Goal: Entertainment & Leisure: Browse casually

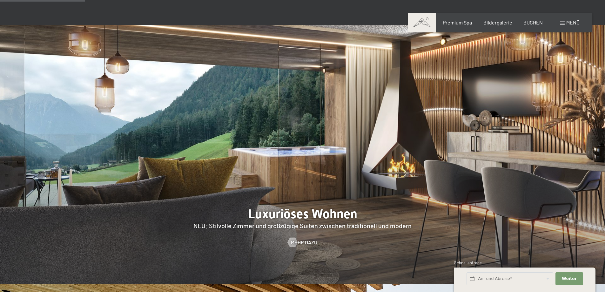
scroll to position [540, 0]
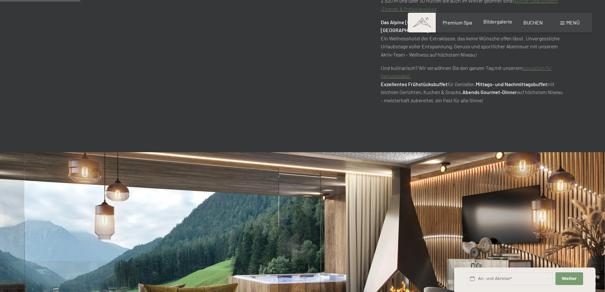
click at [496, 24] on span "Bildergalerie" at bounding box center [497, 21] width 29 height 6
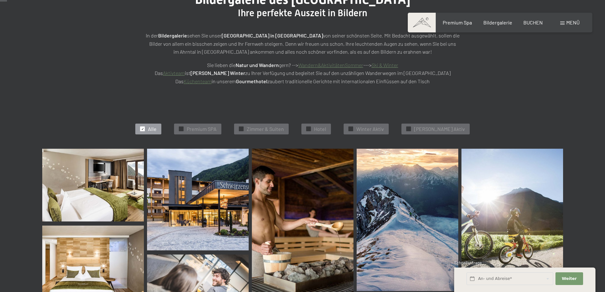
scroll to position [127, 0]
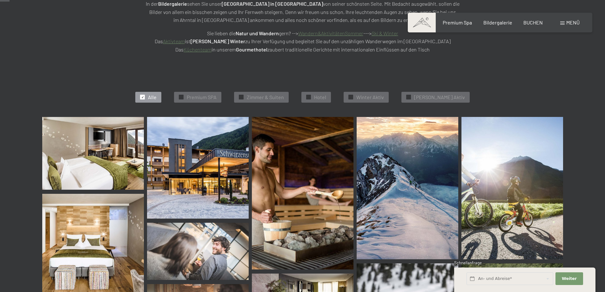
click at [93, 160] on img at bounding box center [93, 153] width 102 height 73
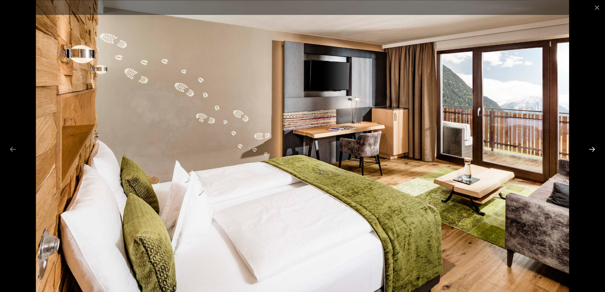
click at [589, 149] on button "Next slide" at bounding box center [591, 149] width 13 height 12
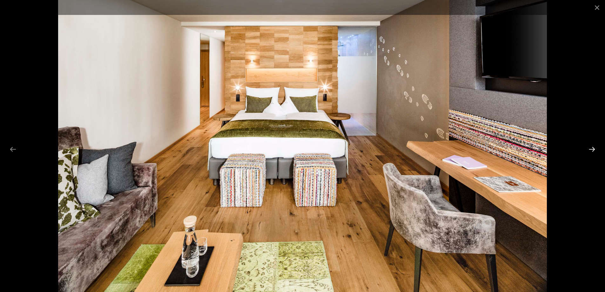
click at [589, 149] on button "Next slide" at bounding box center [591, 149] width 13 height 12
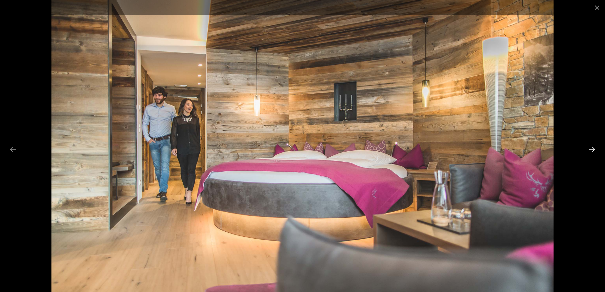
click at [589, 149] on button "Next slide" at bounding box center [591, 149] width 13 height 12
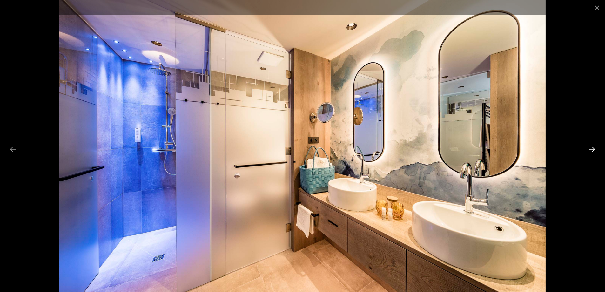
click at [589, 149] on button "Next slide" at bounding box center [591, 149] width 13 height 12
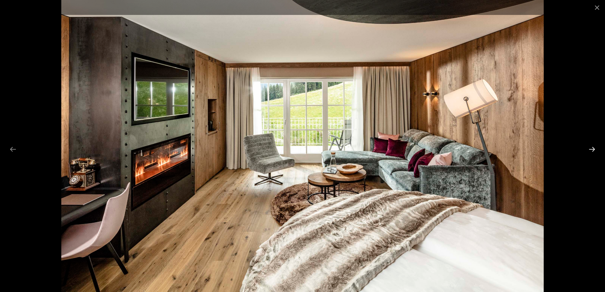
click at [589, 149] on button "Next slide" at bounding box center [591, 149] width 13 height 12
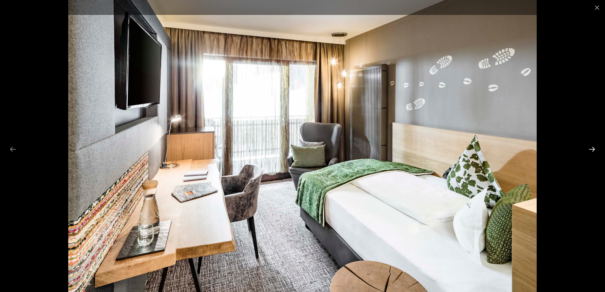
click at [589, 149] on button "Next slide" at bounding box center [591, 149] width 13 height 12
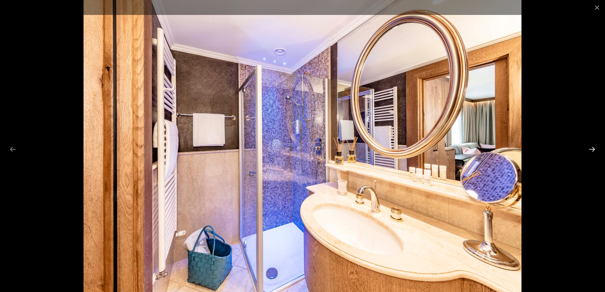
click at [589, 149] on button "Next slide" at bounding box center [591, 149] width 13 height 12
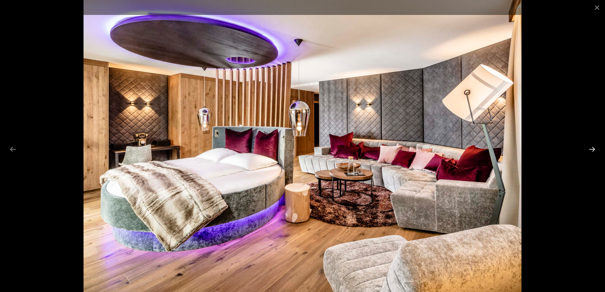
click at [589, 149] on button "Next slide" at bounding box center [591, 149] width 13 height 12
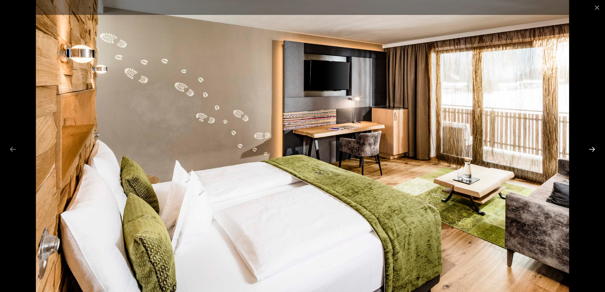
click at [589, 149] on button "Next slide" at bounding box center [591, 149] width 13 height 12
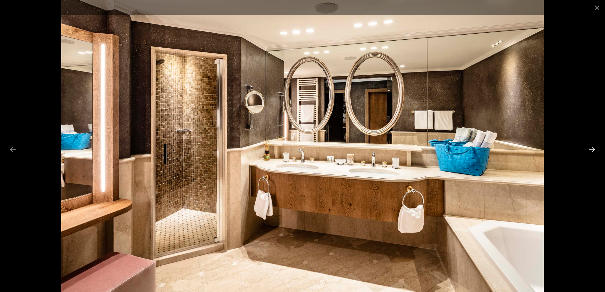
click at [589, 149] on button "Next slide" at bounding box center [591, 149] width 13 height 12
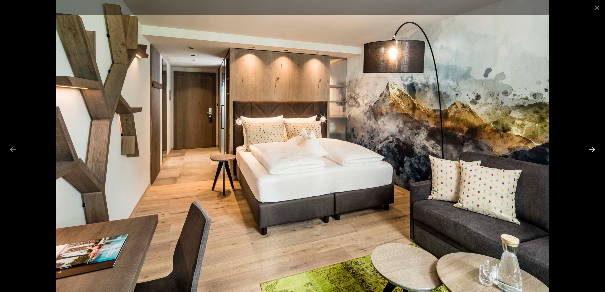
click at [589, 149] on button "Next slide" at bounding box center [591, 149] width 13 height 12
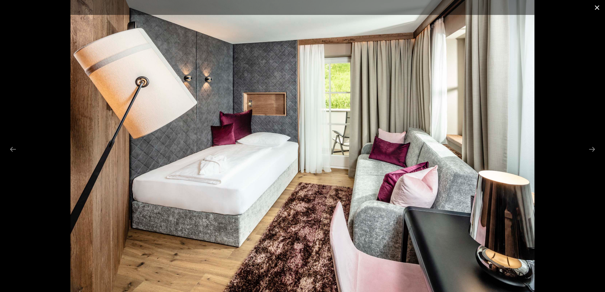
click at [599, 7] on button "Close gallery" at bounding box center [597, 7] width 16 height 15
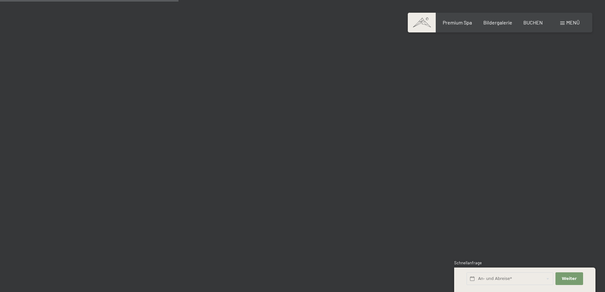
scroll to position [2446, 0]
